Goal: Task Accomplishment & Management: Use online tool/utility

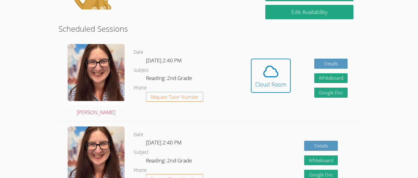
scroll to position [113, 0]
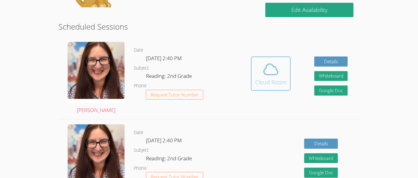
click at [278, 85] on div "Cloud Room" at bounding box center [270, 82] width 31 height 9
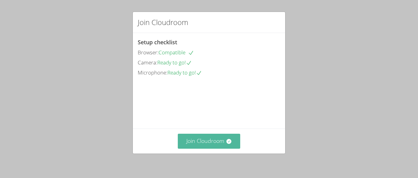
click at [222, 146] on button "Join Cloudroom" at bounding box center [209, 141] width 63 height 15
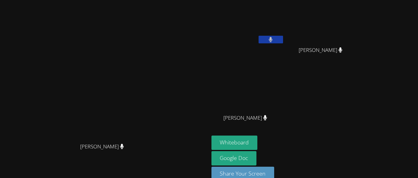
click at [283, 42] on button at bounding box center [271, 40] width 24 height 8
click at [283, 41] on button at bounding box center [271, 40] width 24 height 8
click at [283, 40] on button at bounding box center [271, 40] width 24 height 8
click at [283, 41] on button at bounding box center [271, 40] width 24 height 8
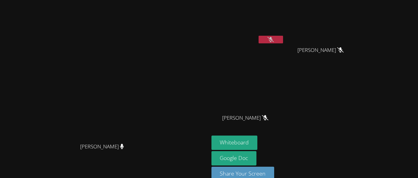
click at [283, 40] on button at bounding box center [271, 40] width 24 height 8
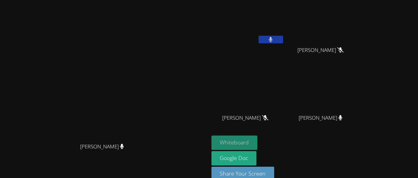
click at [258, 144] on button "Whiteboard" at bounding box center [235, 143] width 46 height 14
